Goal: Find specific page/section: Find specific page/section

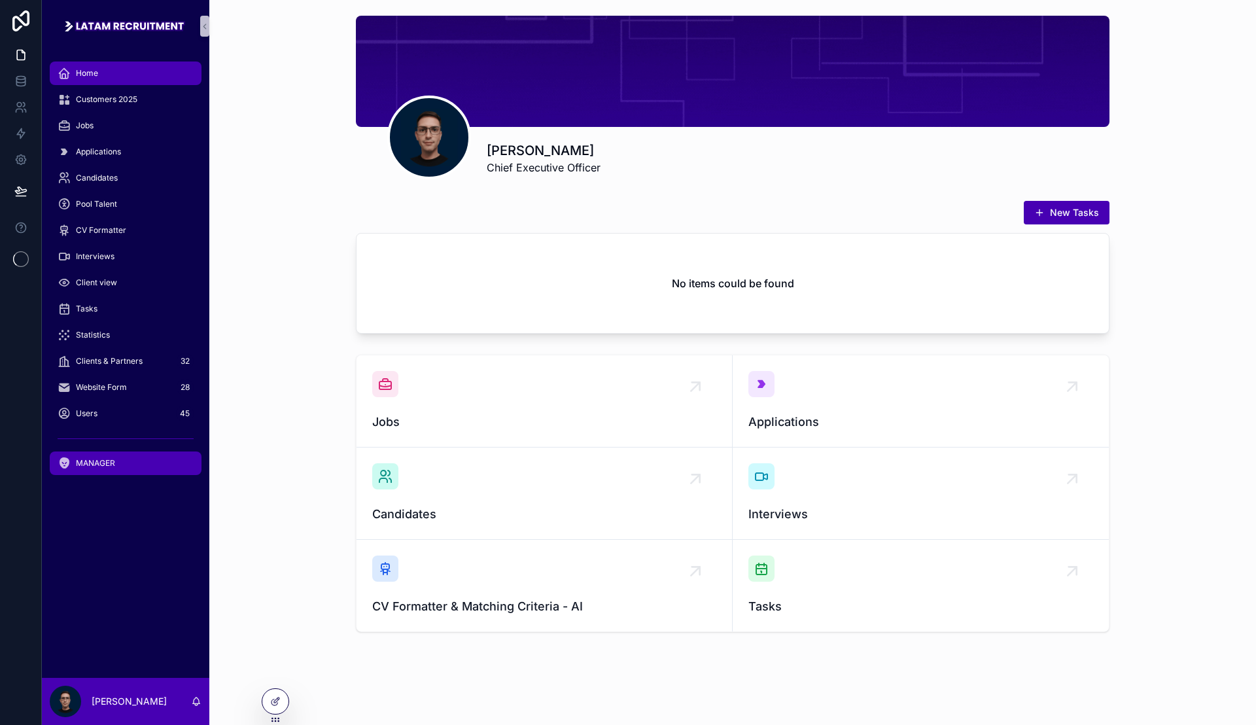
click at [94, 463] on span "MANAGER" at bounding box center [95, 463] width 39 height 10
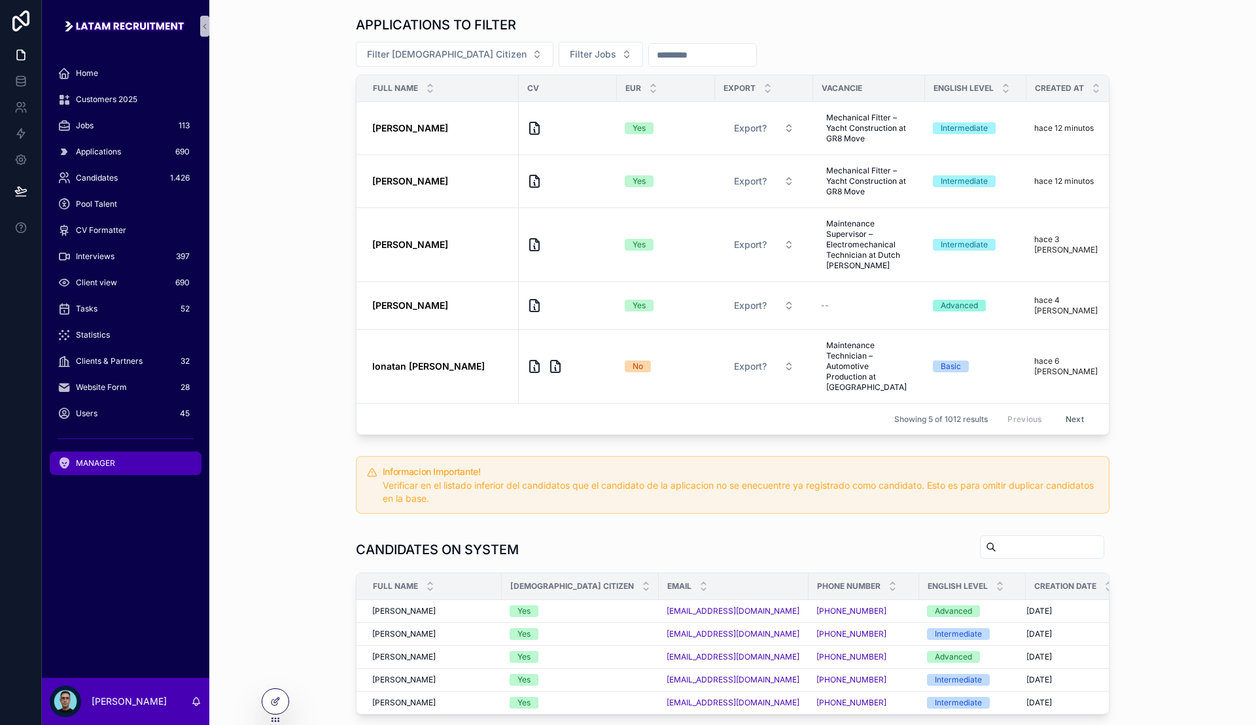
click at [308, 256] on div "APPLICATIONS TO FILTER Filter European Citizen Filter Jobs Full name CV Eur Exp…" at bounding box center [733, 225] width 1026 height 430
click at [527, 132] on icon "scrollable content" at bounding box center [535, 128] width 16 height 16
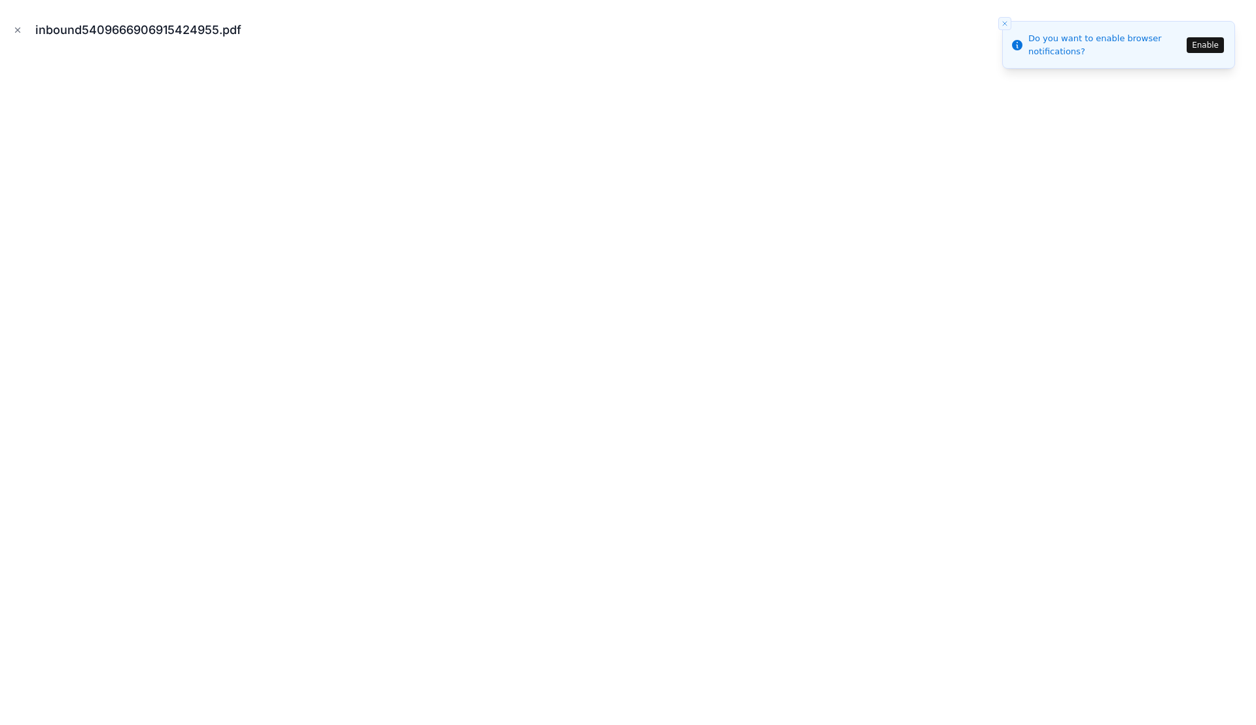
click at [1205, 46] on button "Enable" at bounding box center [1205, 45] width 37 height 16
click at [22, 31] on button "Close modal" at bounding box center [17, 30] width 14 height 14
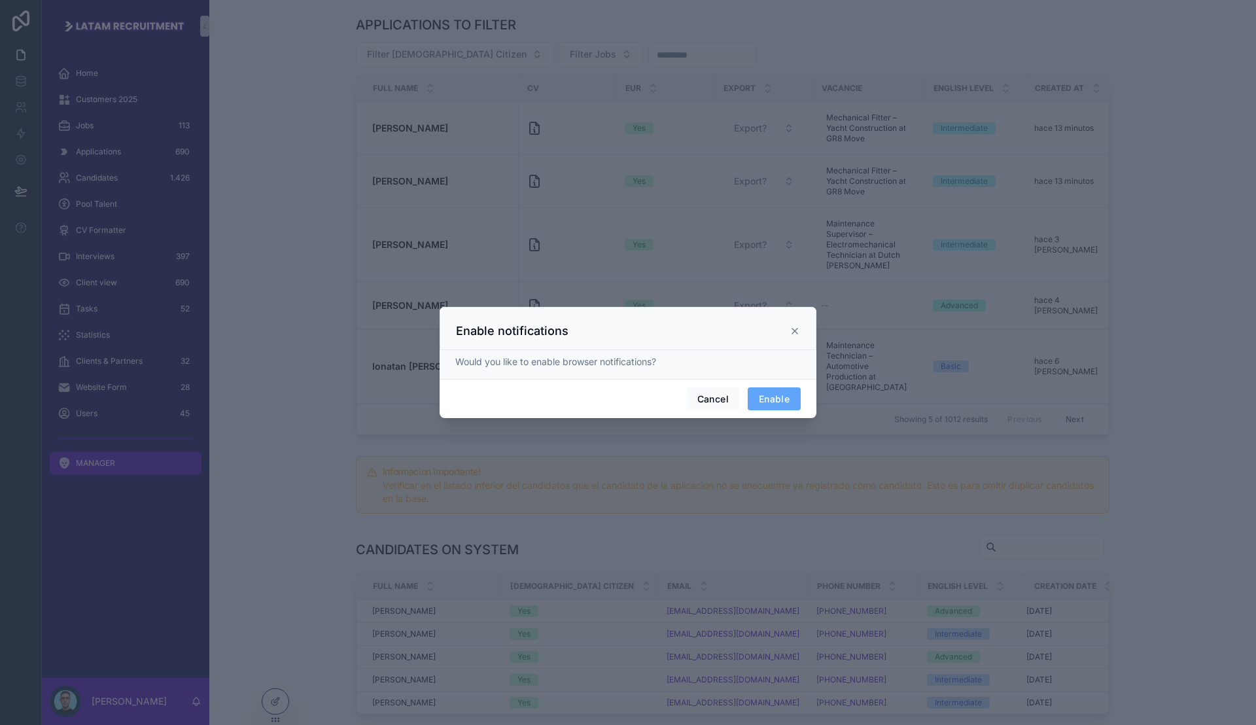
click at [796, 331] on icon at bounding box center [795, 331] width 10 height 10
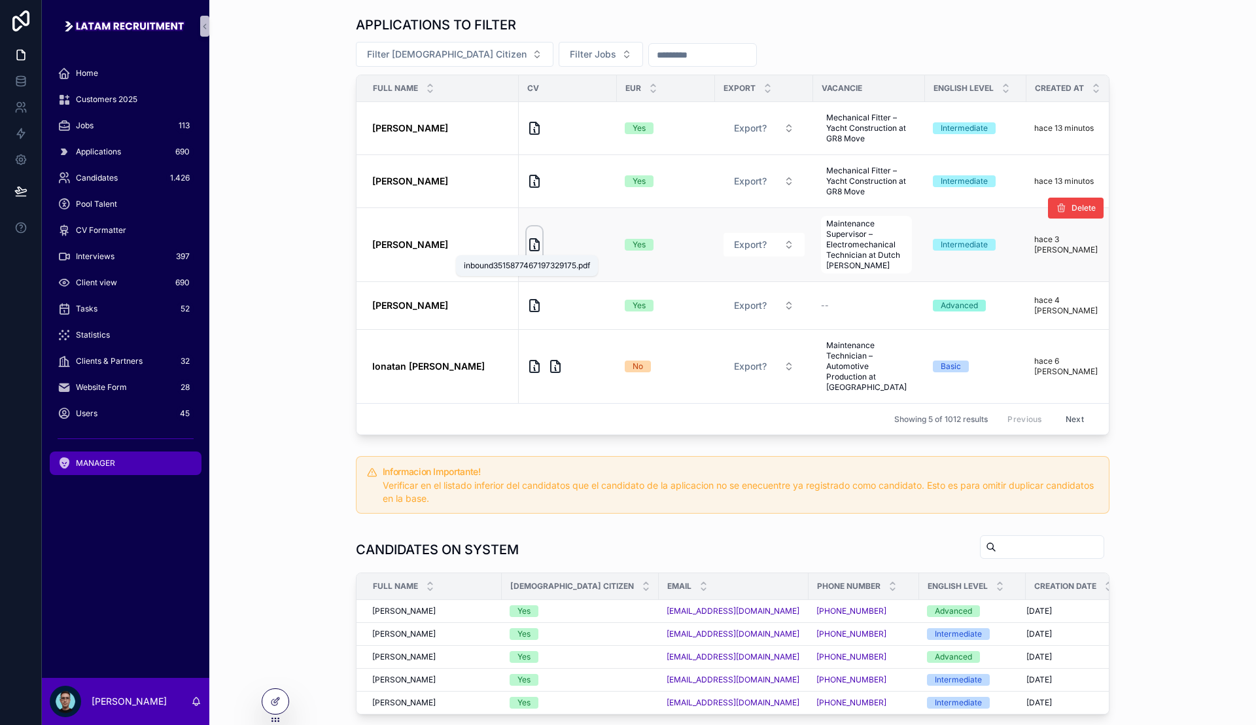
click at [532, 244] on icon "scrollable content" at bounding box center [535, 245] width 16 height 16
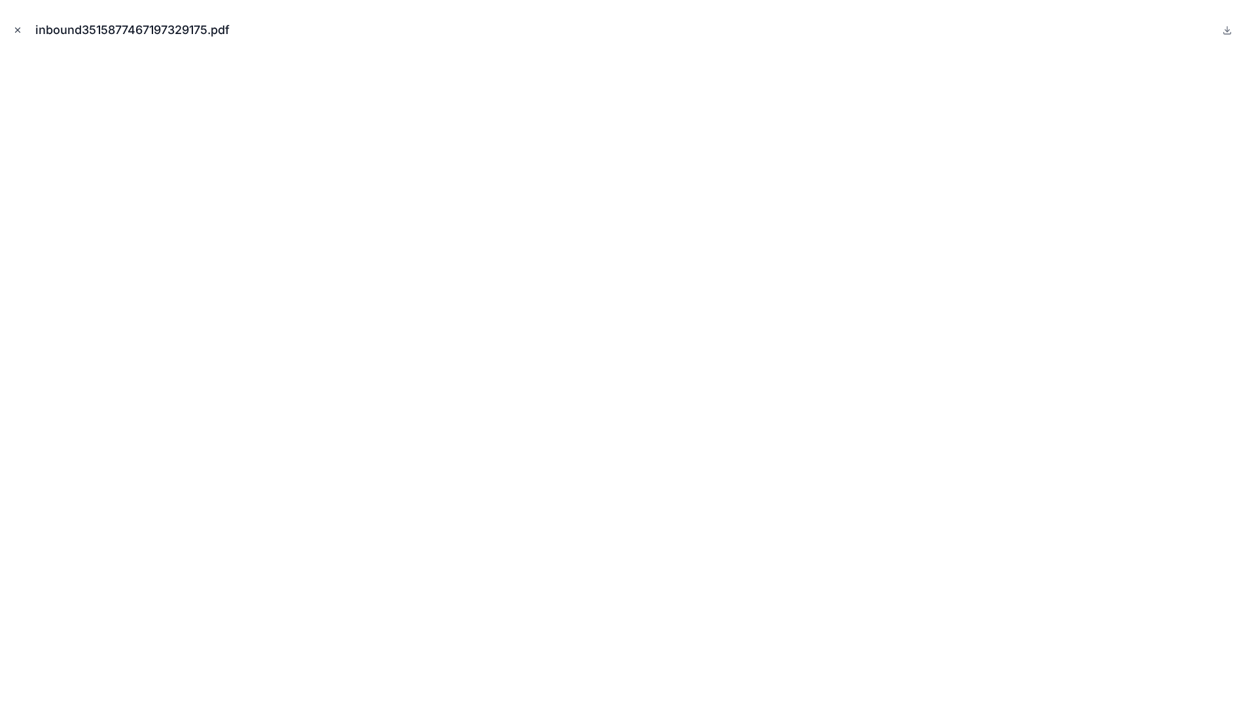
click at [13, 28] on icon "Close modal" at bounding box center [17, 30] width 9 height 9
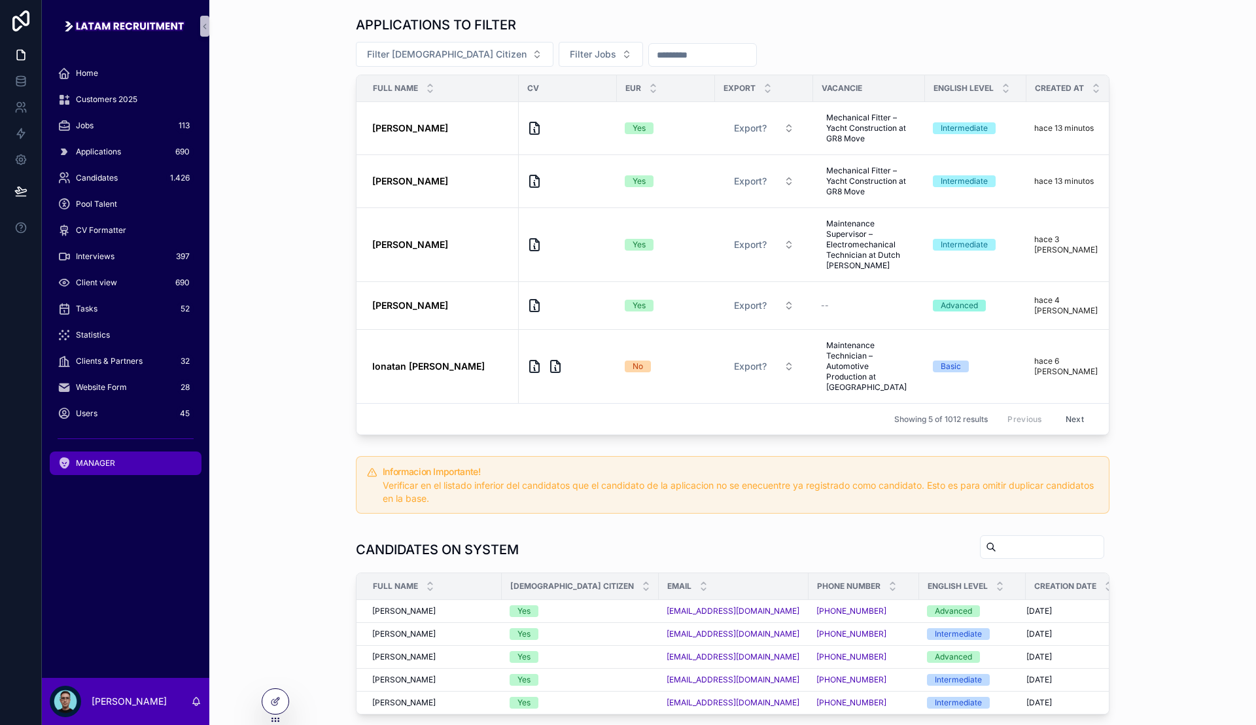
click at [1139, 347] on div "APPLICATIONS TO FILTER Filter European Citizen Filter Jobs Full name CV Eur Exp…" at bounding box center [733, 225] width 1026 height 430
click at [107, 410] on div "Users 45" at bounding box center [126, 413] width 136 height 21
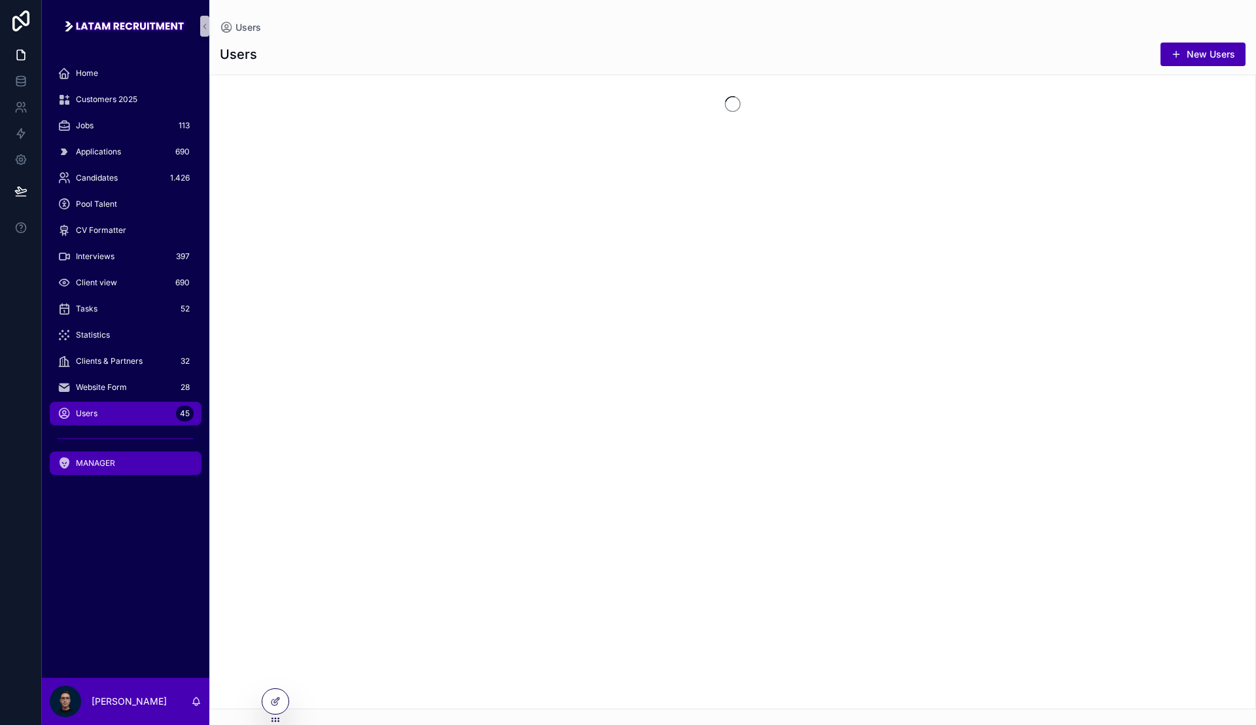
click at [117, 459] on div "MANAGER" at bounding box center [126, 463] width 136 height 21
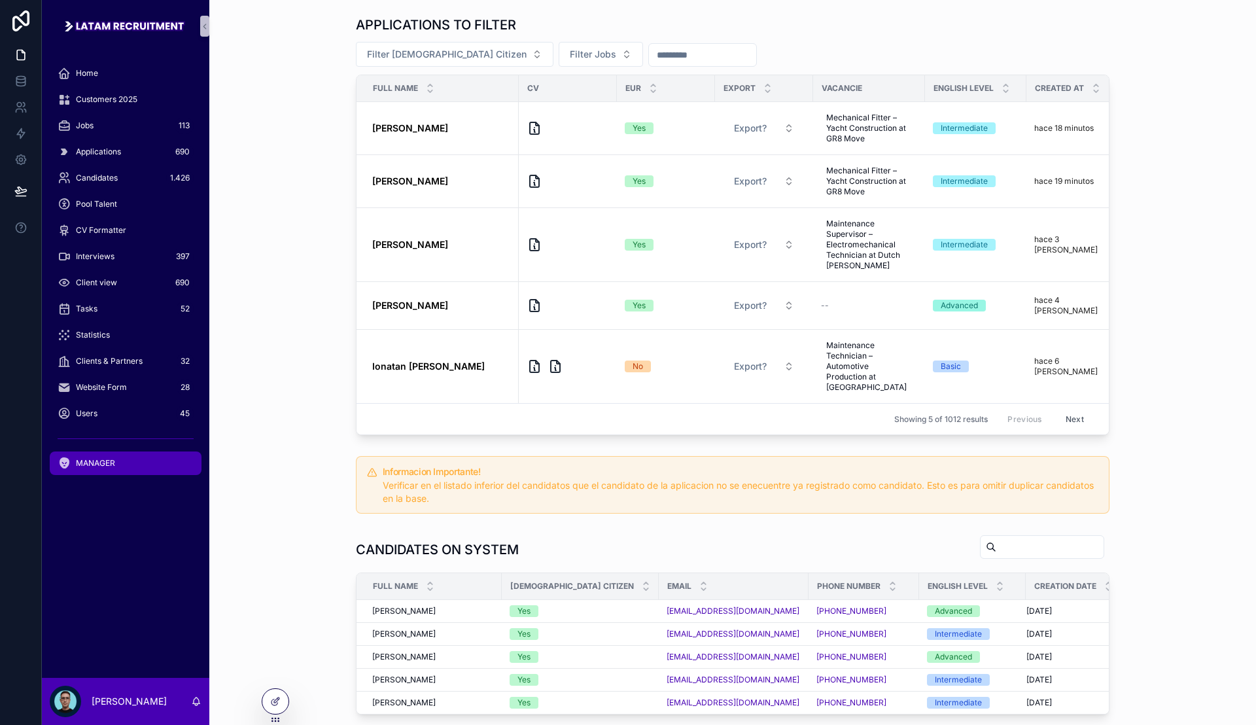
click at [260, 235] on div "APPLICATIONS TO FILTER Filter European Citizen Filter Jobs Full name CV Eur Exp…" at bounding box center [733, 225] width 1026 height 430
click at [136, 169] on div "Candidates 1.426" at bounding box center [126, 178] width 136 height 21
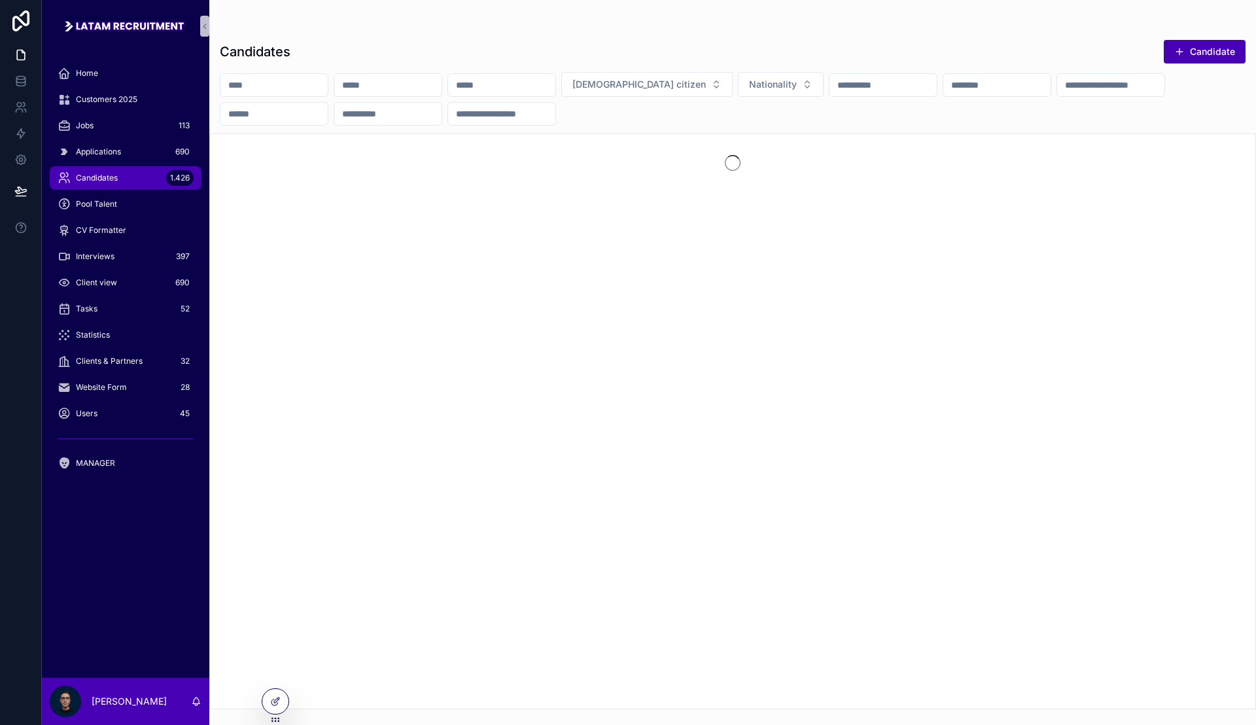
click at [1032, 79] on input "scrollable content" at bounding box center [997, 85] width 107 height 18
type input "*"
type input "****"
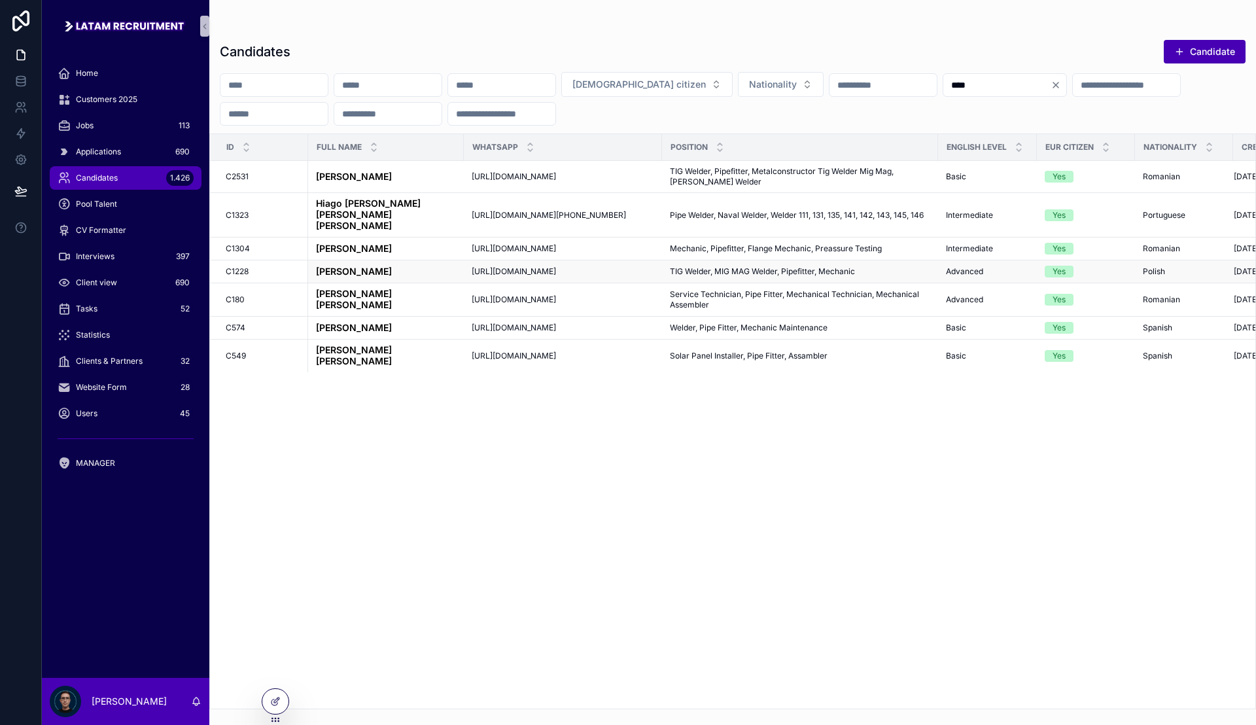
click at [708, 266] on span "TIG Welder, MIG MAG Welder, Pipefitter, Mechanic" at bounding box center [762, 271] width 185 height 10
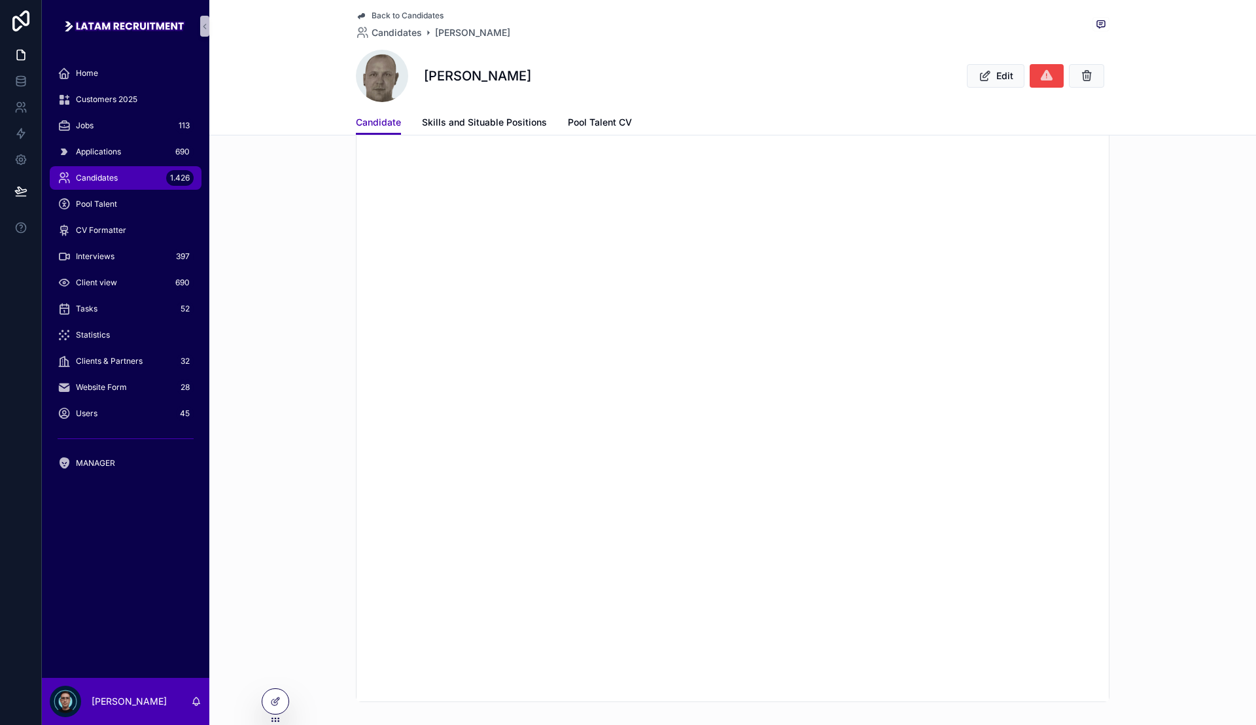
scroll to position [982, 0]
click at [321, 323] on div "scrollable content" at bounding box center [732, 314] width 1047 height 736
click at [327, 313] on div "scrollable content" at bounding box center [732, 314] width 1047 height 736
click at [328, 303] on div "scrollable content" at bounding box center [732, 314] width 1047 height 736
click at [338, 295] on div "scrollable content" at bounding box center [732, 314] width 1047 height 736
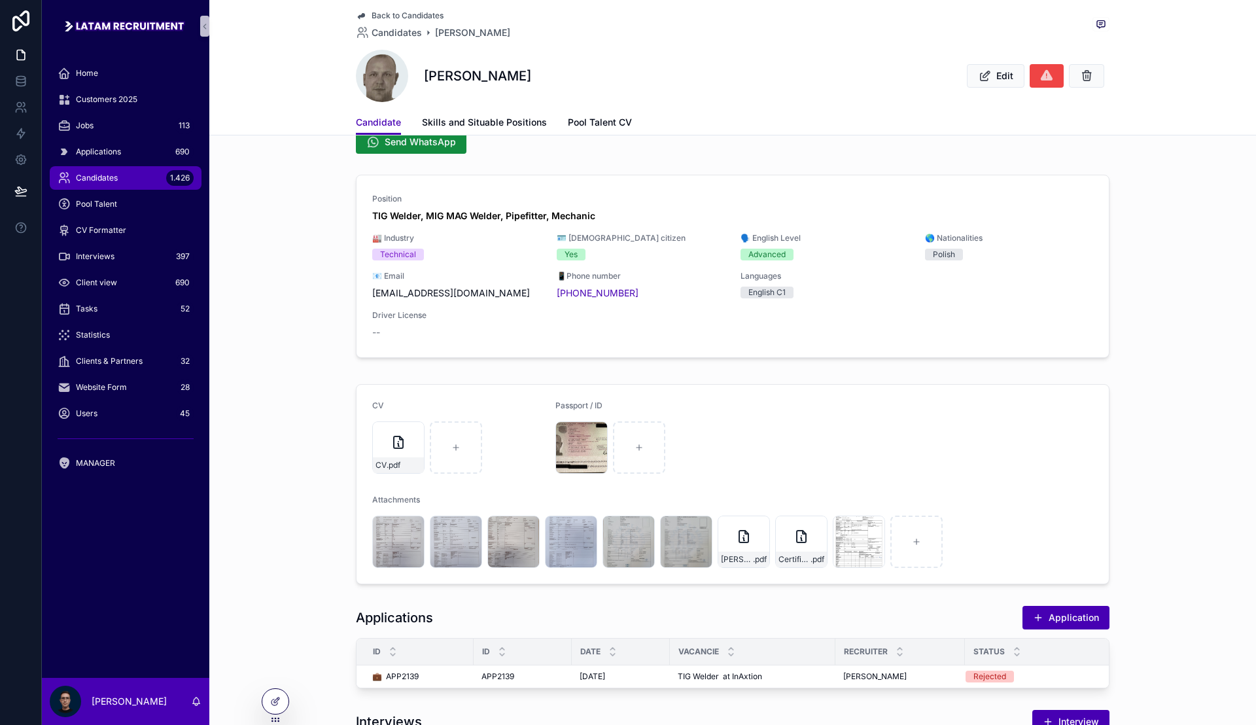
scroll to position [0, 0]
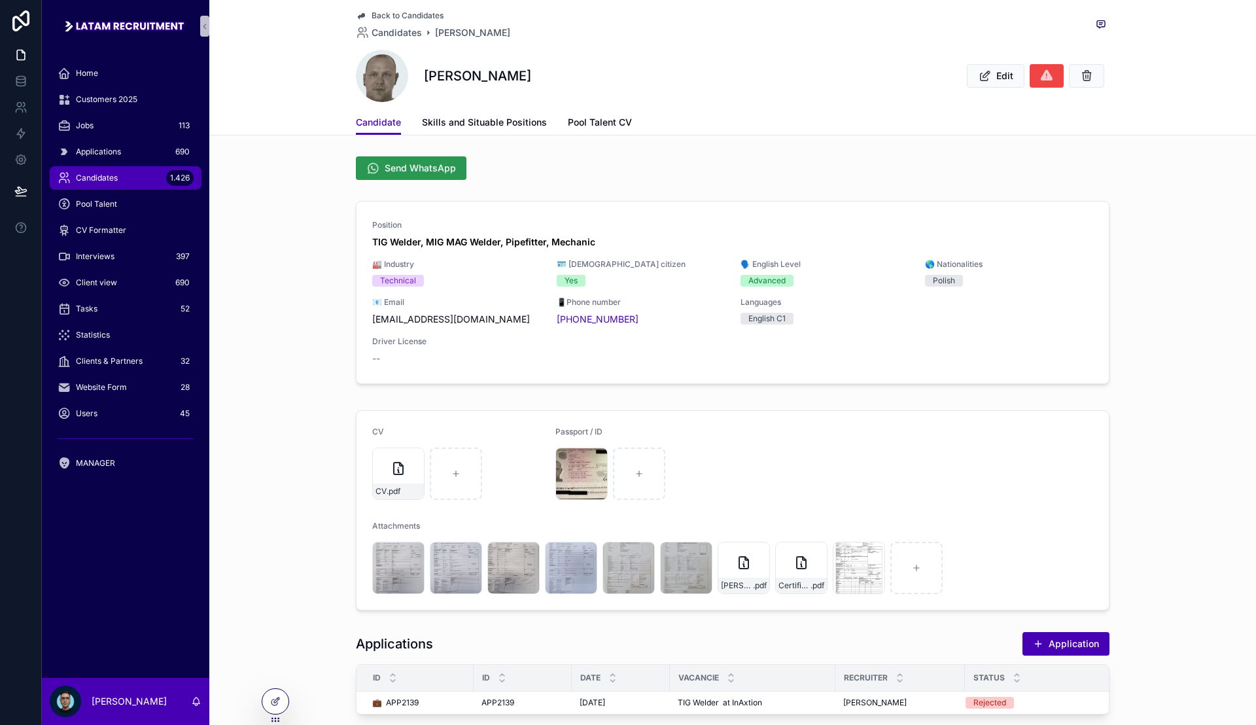
click at [424, 169] on span "Send WhatsApp" at bounding box center [420, 168] width 71 height 13
click at [425, 176] on button "Send WhatsApp" at bounding box center [411, 168] width 111 height 24
click at [278, 309] on div "Position TIG Welder, MIG MAG Welder, Pipefitter, Mechanic 🏭 Industry Technical …" at bounding box center [732, 295] width 1047 height 199
click at [310, 409] on div "CV CV .pdf Passport / ID Passport .jpg Attachments [PASSPORT]_141016 .jpg 20200…" at bounding box center [732, 510] width 1047 height 211
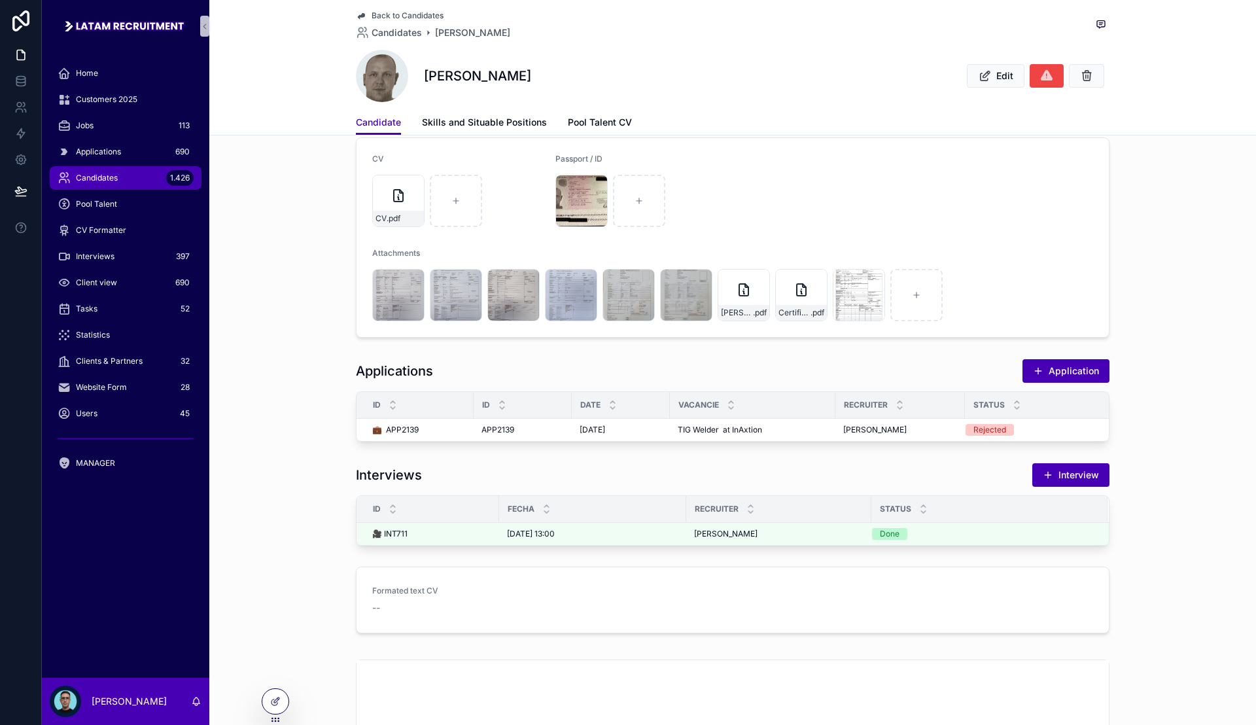
scroll to position [268, 0]
